Goal: Find specific page/section: Find specific page/section

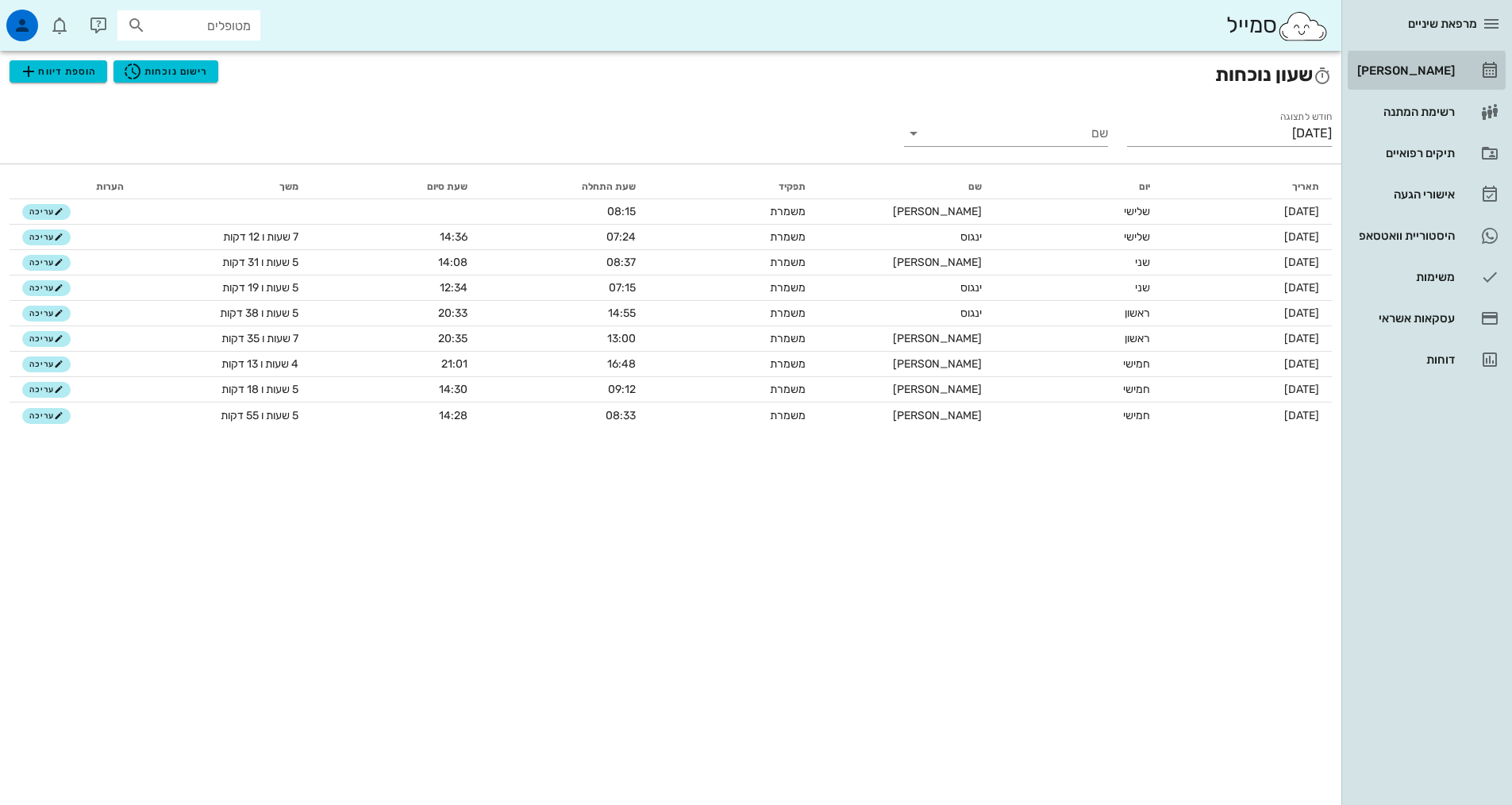
click at [1457, 80] on link "[PERSON_NAME]" at bounding box center [1427, 71] width 158 height 38
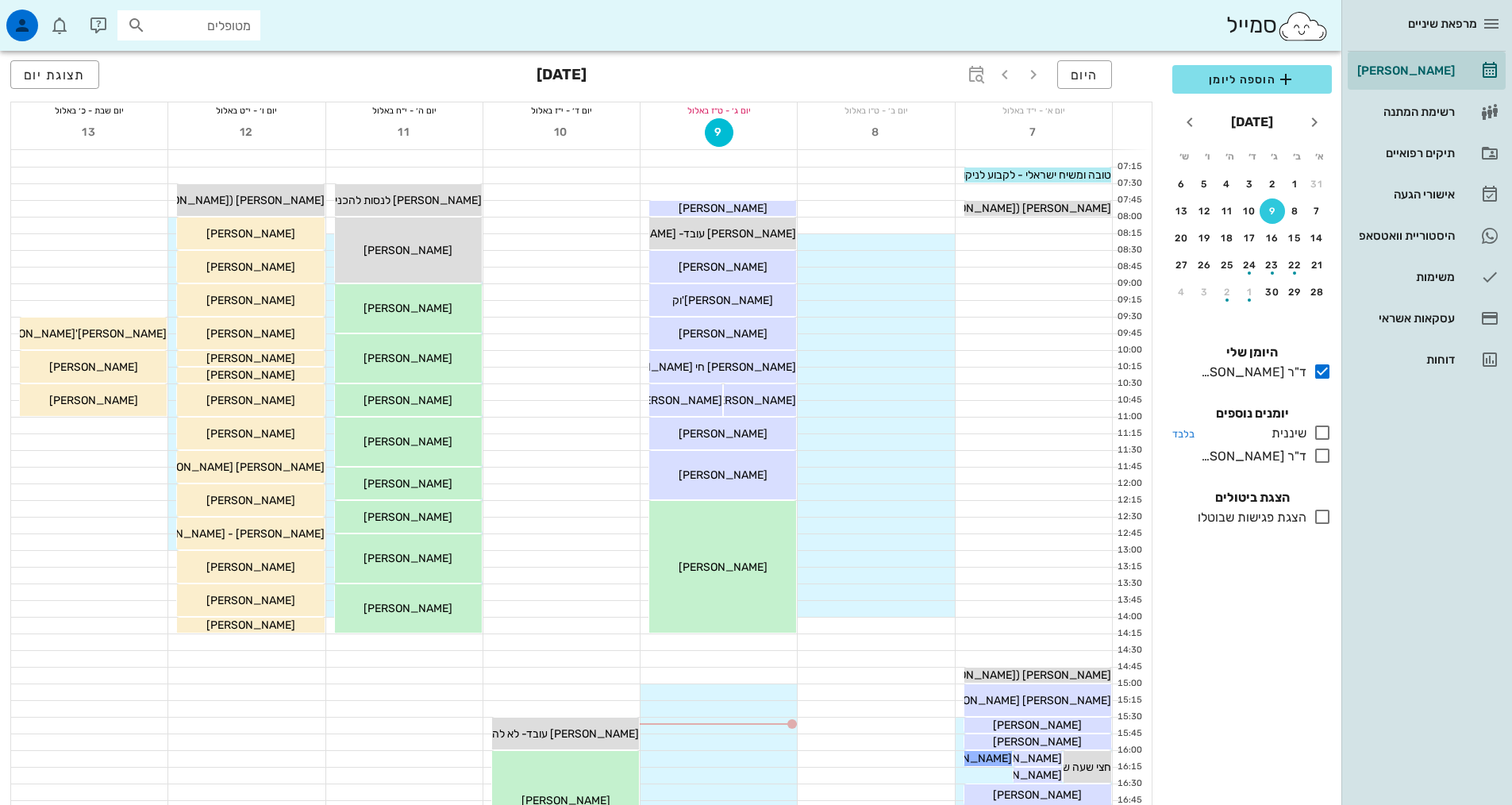
click at [1318, 440] on icon at bounding box center [1323, 433] width 19 height 19
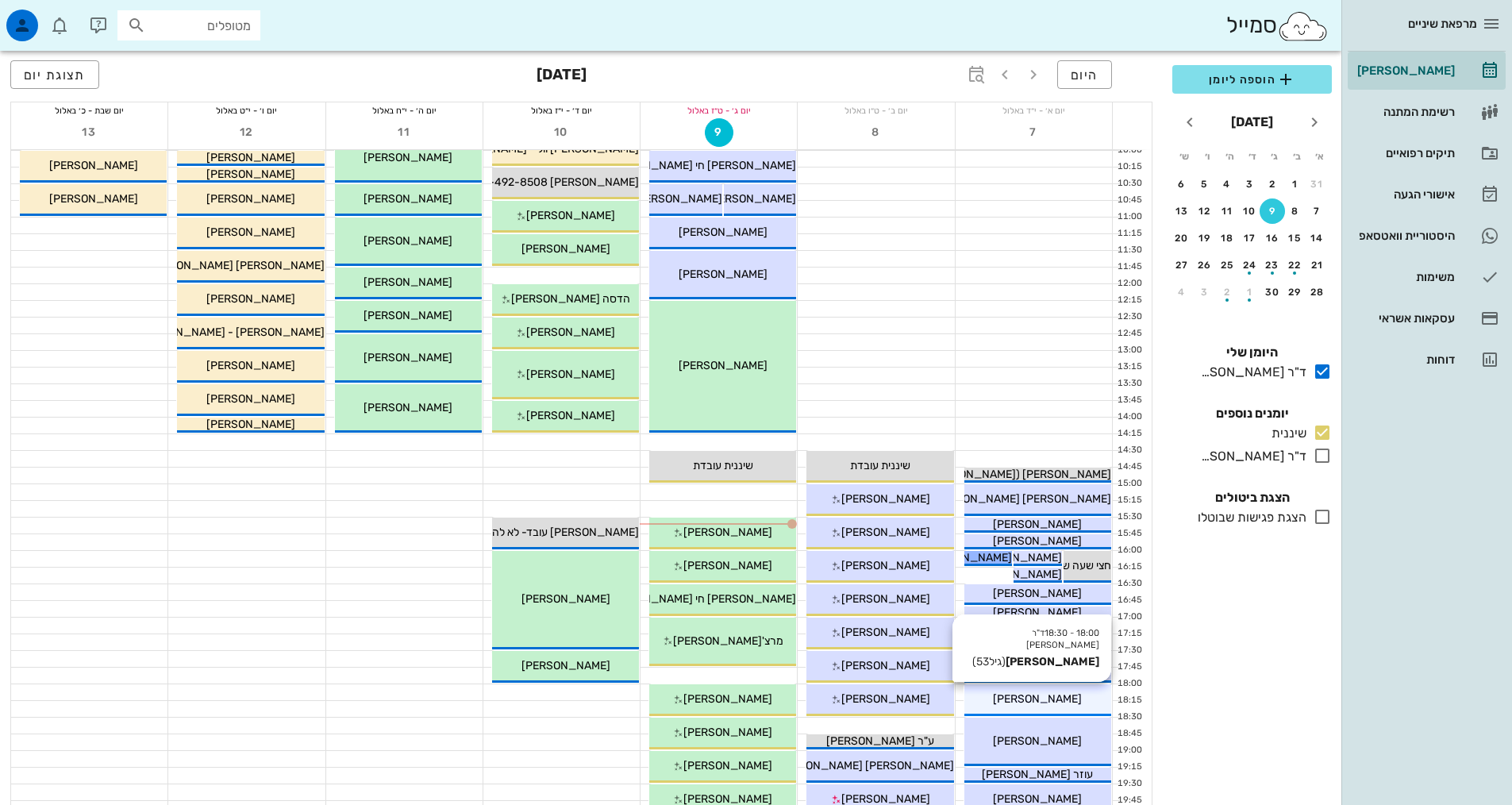
scroll to position [318, 0]
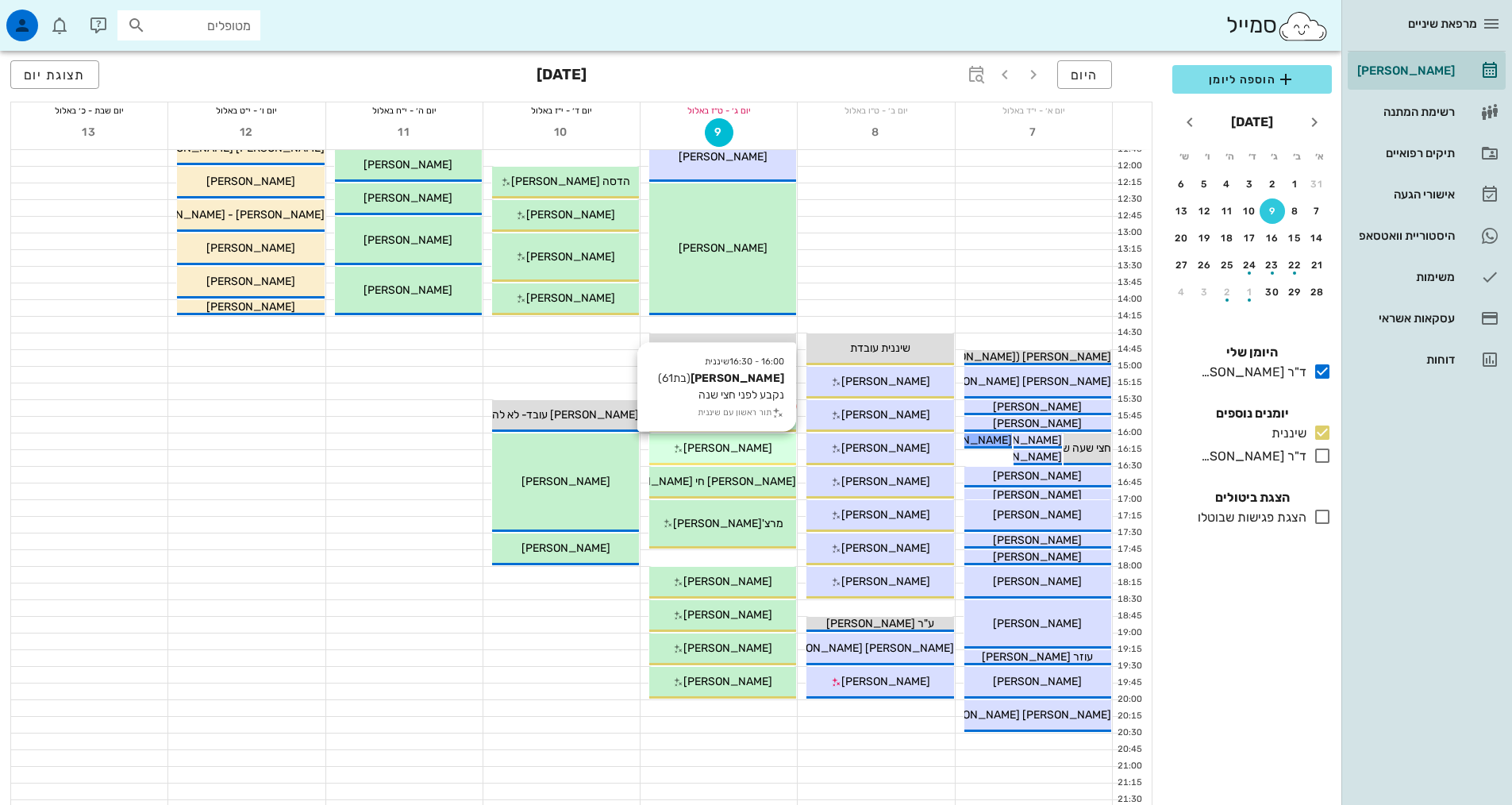
click at [750, 451] on span "[PERSON_NAME]" at bounding box center [728, 448] width 89 height 14
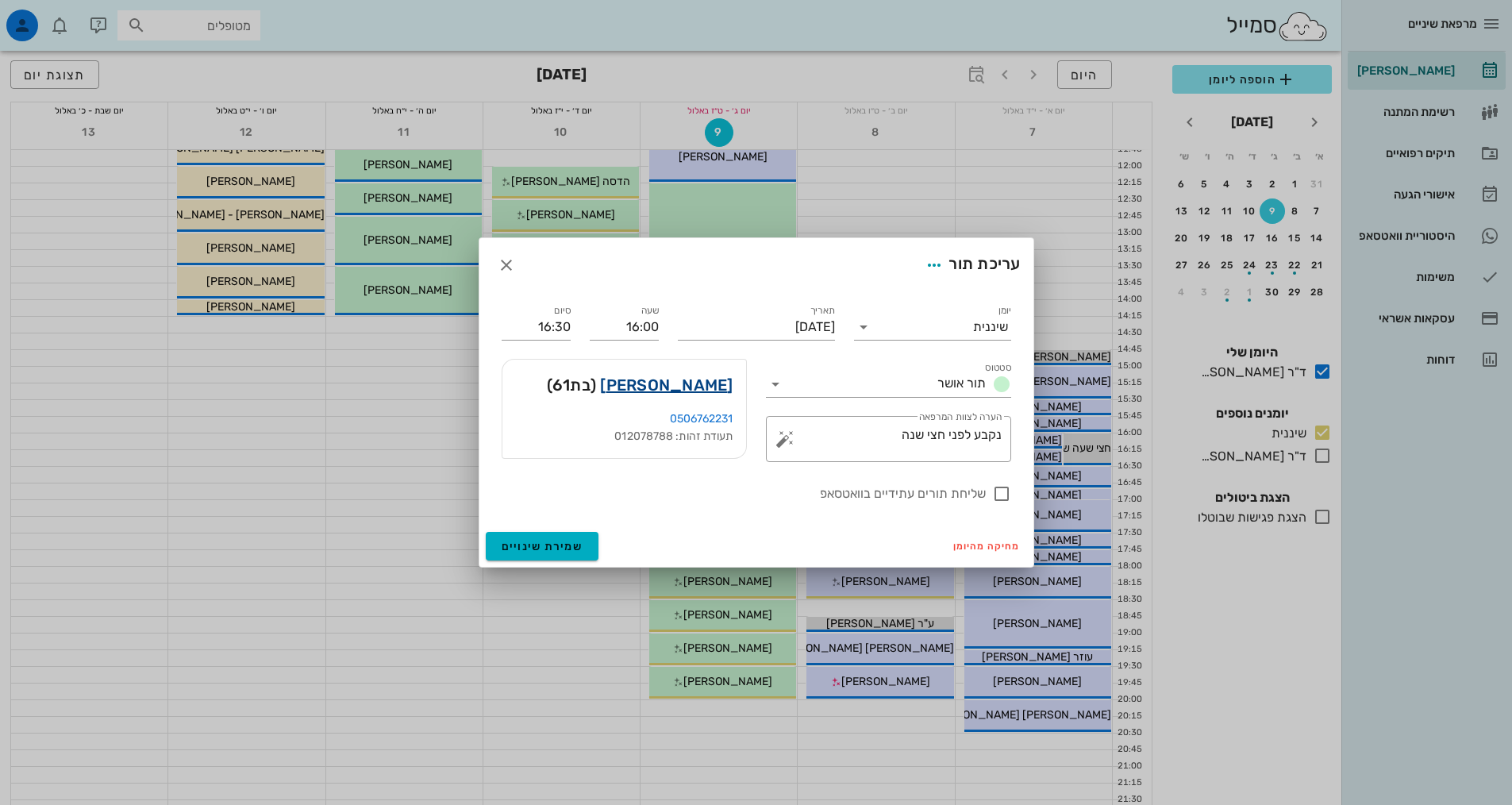
click at [702, 378] on link "[PERSON_NAME]" at bounding box center [666, 385] width 133 height 25
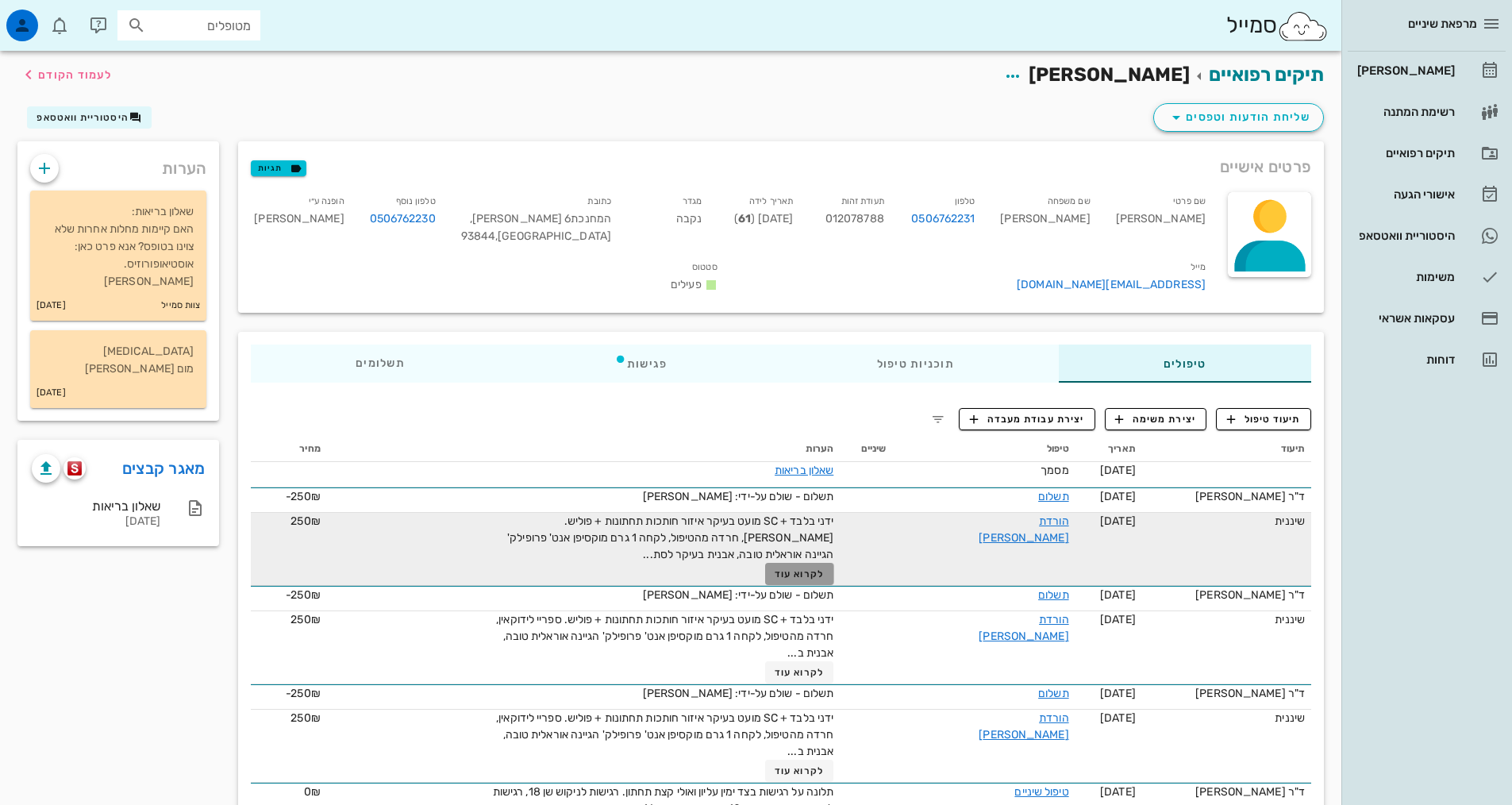
click at [829, 584] on button "לקרוא עוד" at bounding box center [799, 574] width 69 height 22
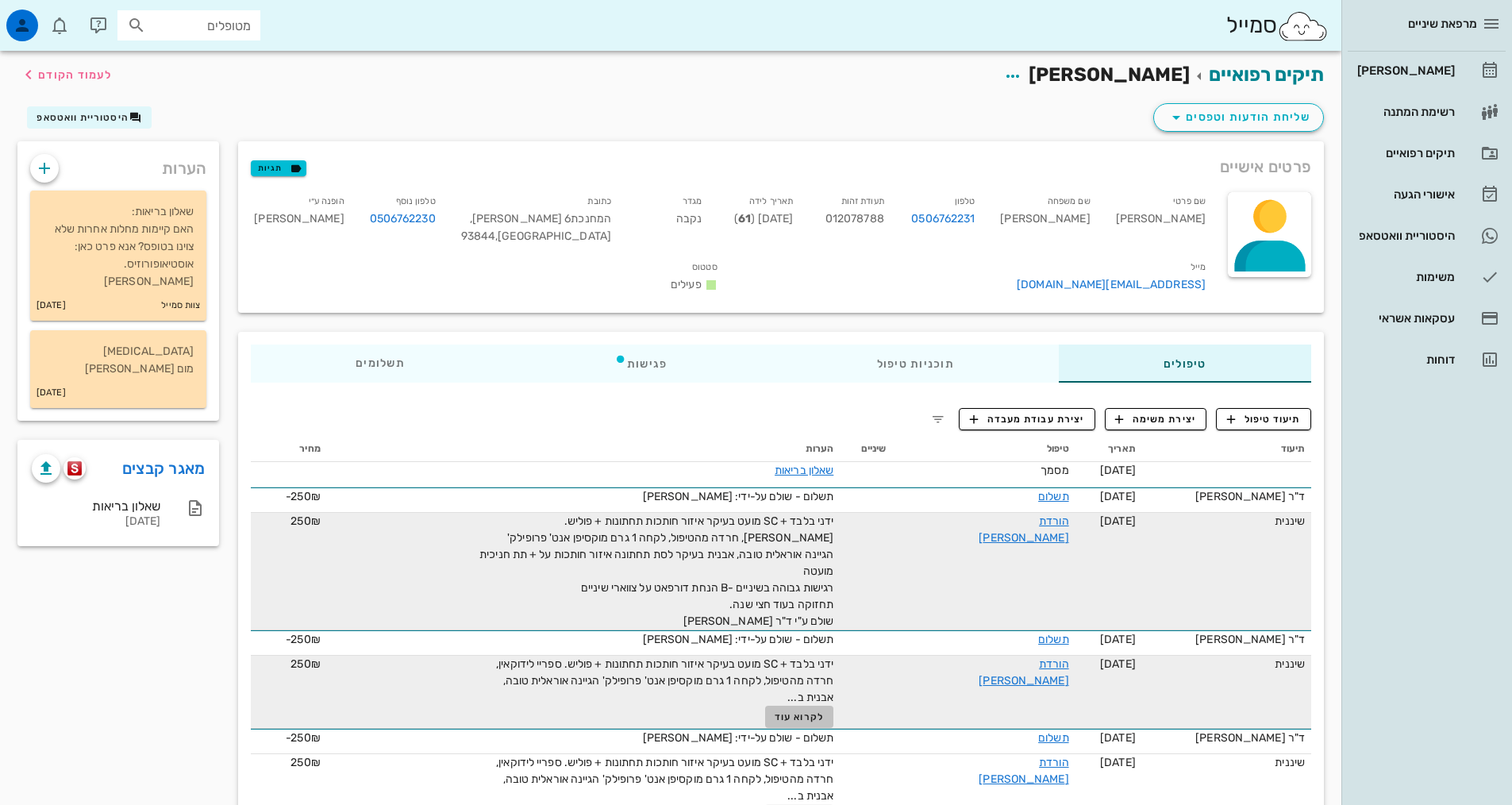
click at [824, 713] on span "לקרוא עוד" at bounding box center [799, 717] width 49 height 11
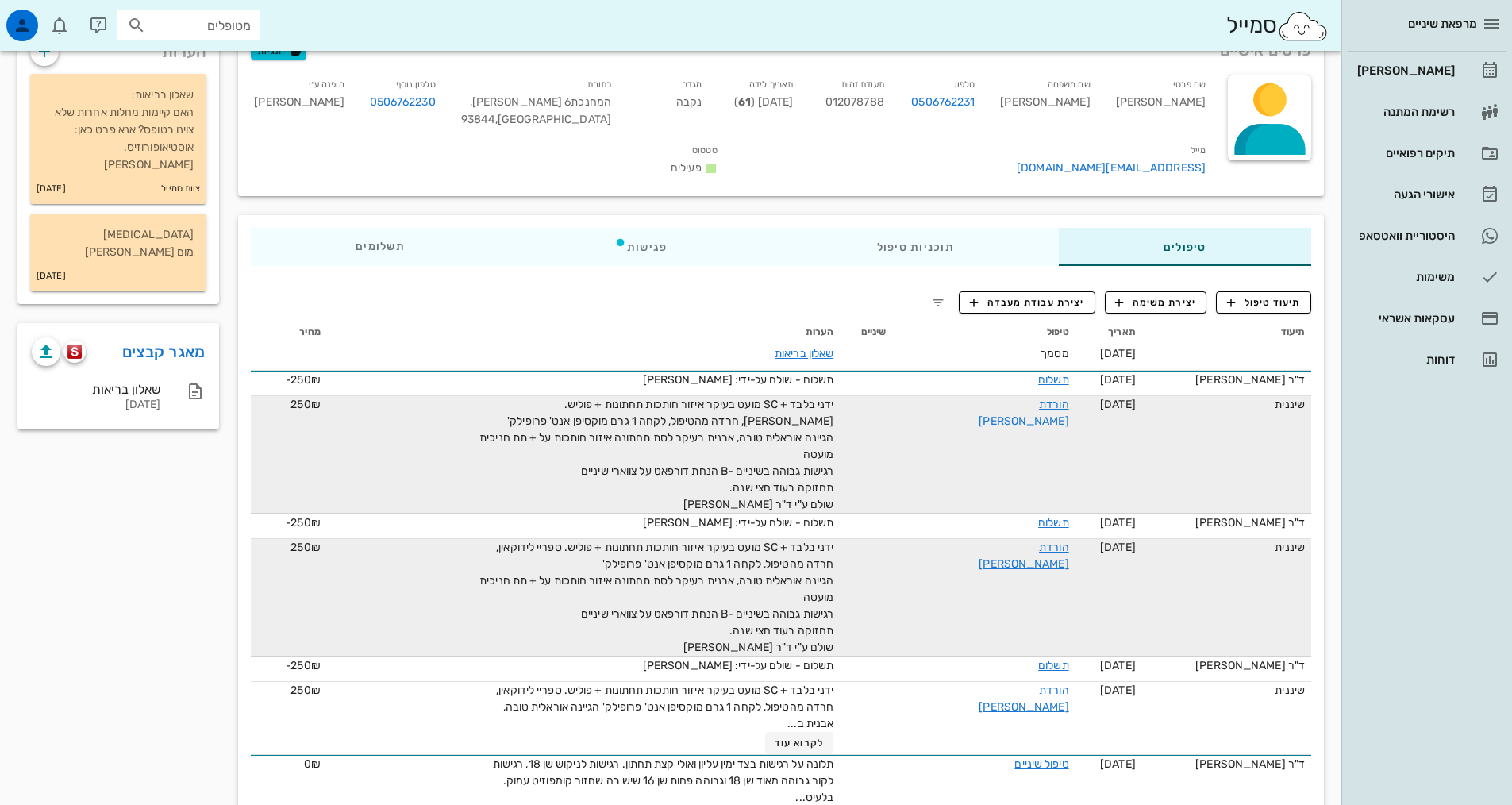
scroll to position [238, 0]
